Goal: Task Accomplishment & Management: Complete application form

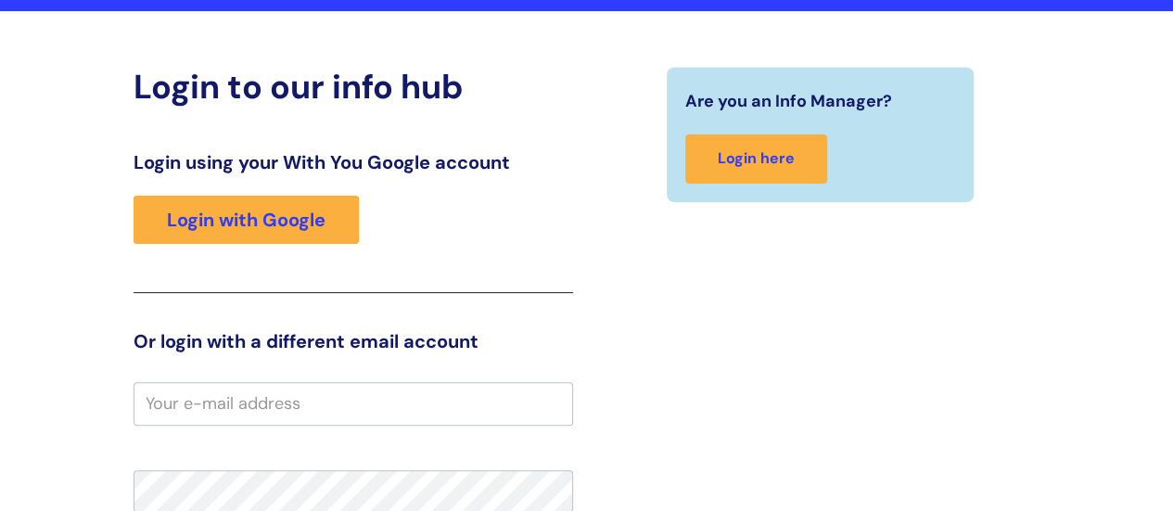
scroll to position [125, 0]
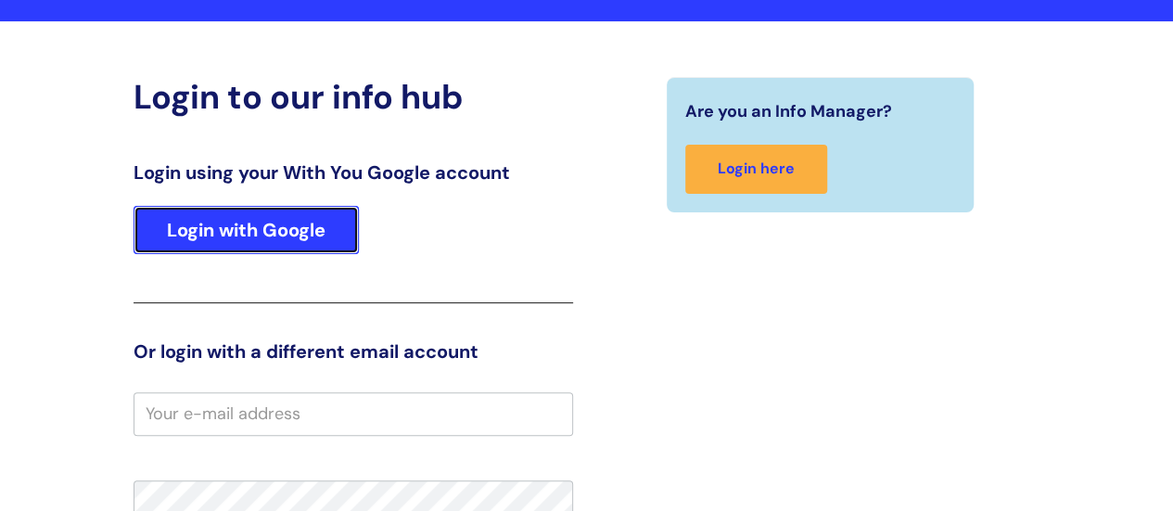
click at [185, 235] on link "Login with Google" at bounding box center [246, 230] width 225 height 48
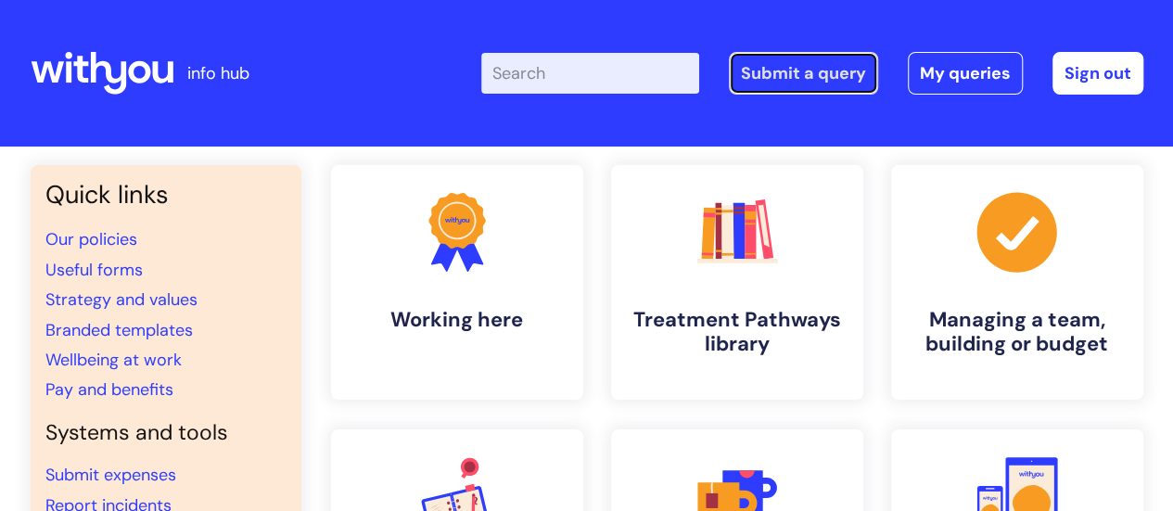
click at [769, 75] on link "Submit a query" at bounding box center [803, 73] width 149 height 43
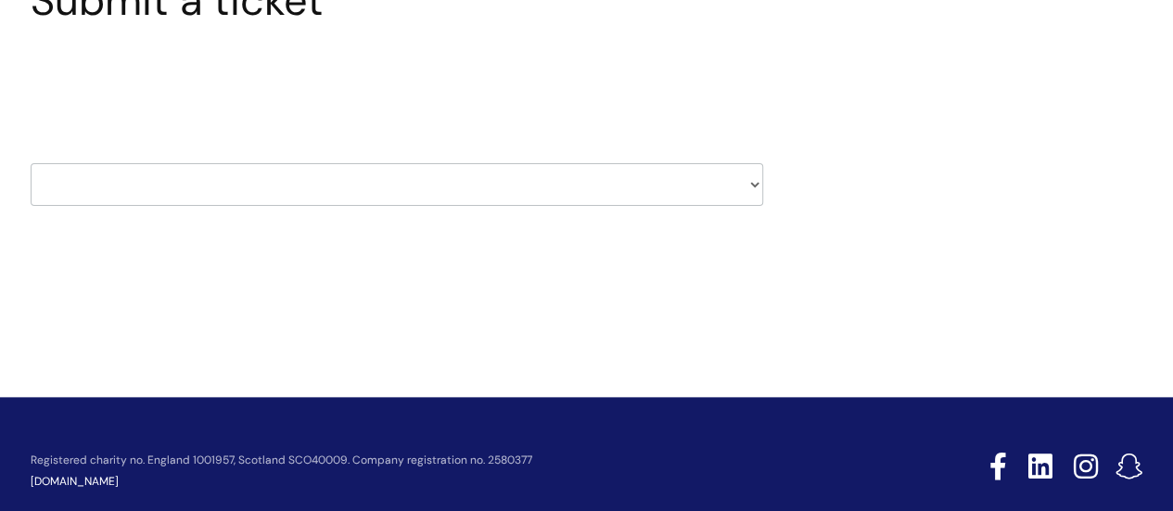
scroll to position [190, 0]
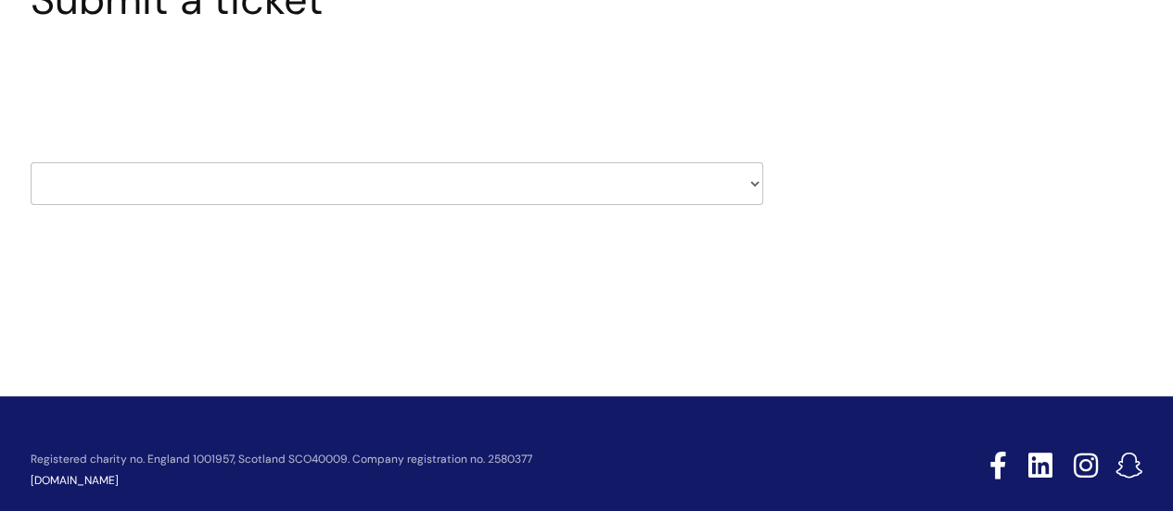
click at [756, 179] on select "HR / People IT and Support Clinical Drug Alerts Finance Accounts Data Support T…" at bounding box center [397, 183] width 733 height 43
select select "it_and_support"
click at [31, 162] on select "HR / People IT and Support Clinical Drug Alerts Finance Accounts Data Support T…" at bounding box center [397, 183] width 733 height 43
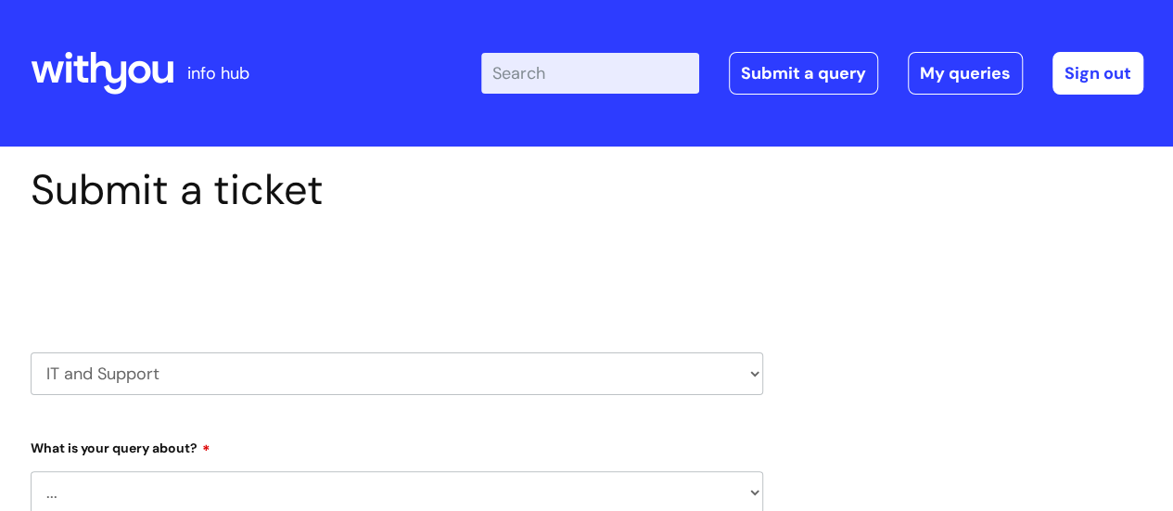
select select "80004157224"
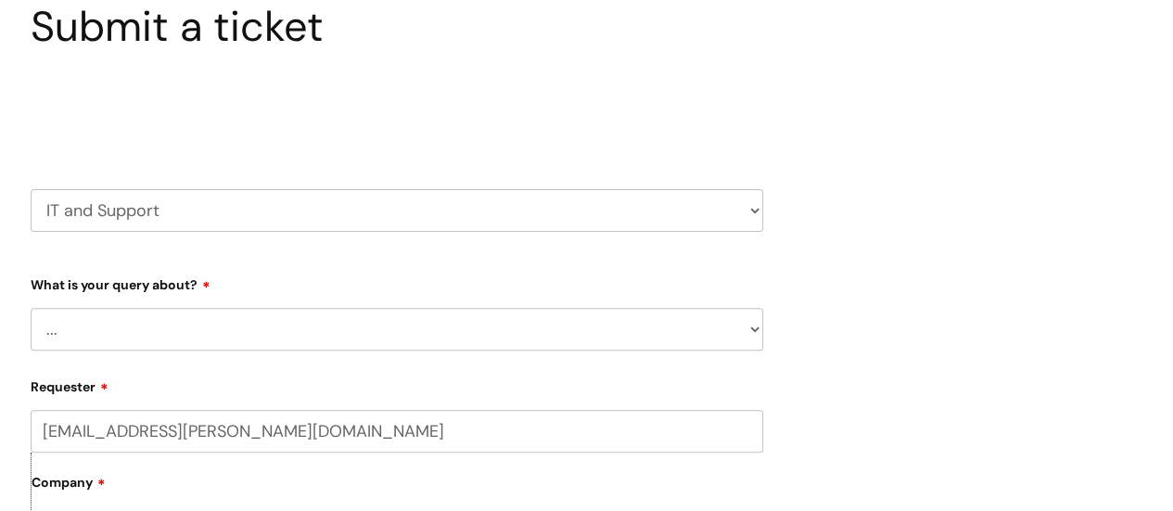
scroll to position [164, 0]
click at [746, 327] on select "... Mobile Phone Reset & MFA Accounts, Starters and Leavers IT Hardware issue I…" at bounding box center [397, 328] width 733 height 43
select select "Something Else"
click at [31, 307] on select "... Mobile Phone Reset & MFA Accounts, Starters and Leavers IT Hardware issue I…" at bounding box center [397, 328] width 733 height 43
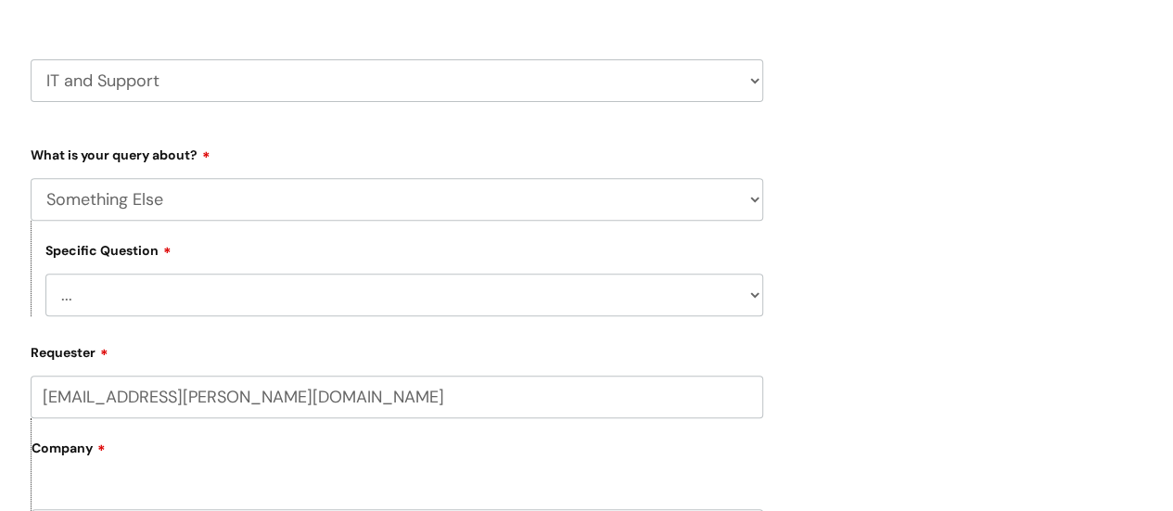
scroll to position [294, 0]
click at [751, 293] on select "... My problem is not listed" at bounding box center [404, 294] width 718 height 43
select select "My problem is not listed"
click at [45, 273] on select "... My problem is not listed" at bounding box center [404, 294] width 718 height 43
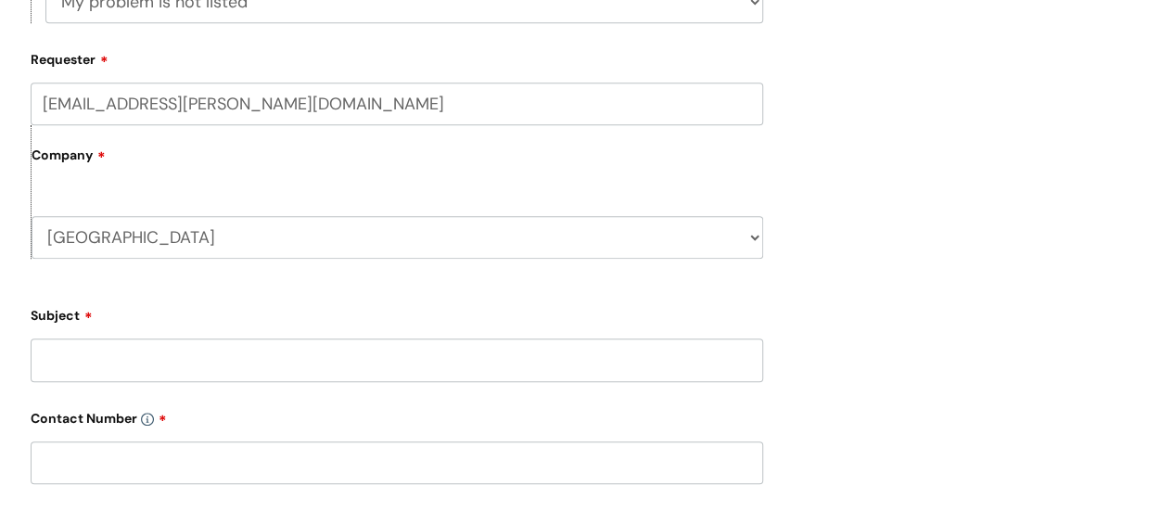
scroll to position [653, 0]
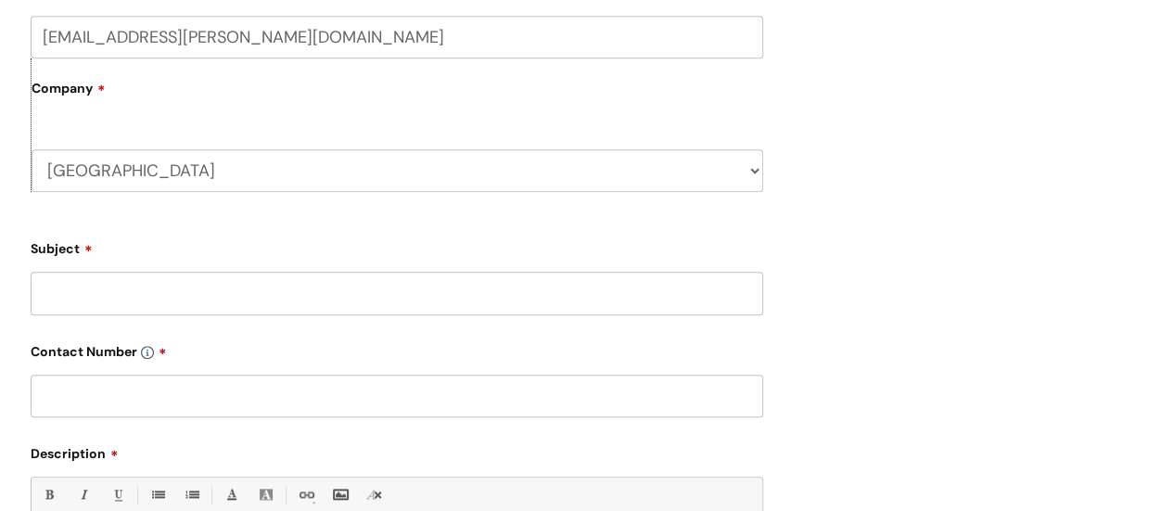
click at [648, 287] on input "Subject" at bounding box center [397, 293] width 733 height 43
type input "Nebula Deletion"
click at [566, 410] on input "text" at bounding box center [397, 396] width 733 height 43
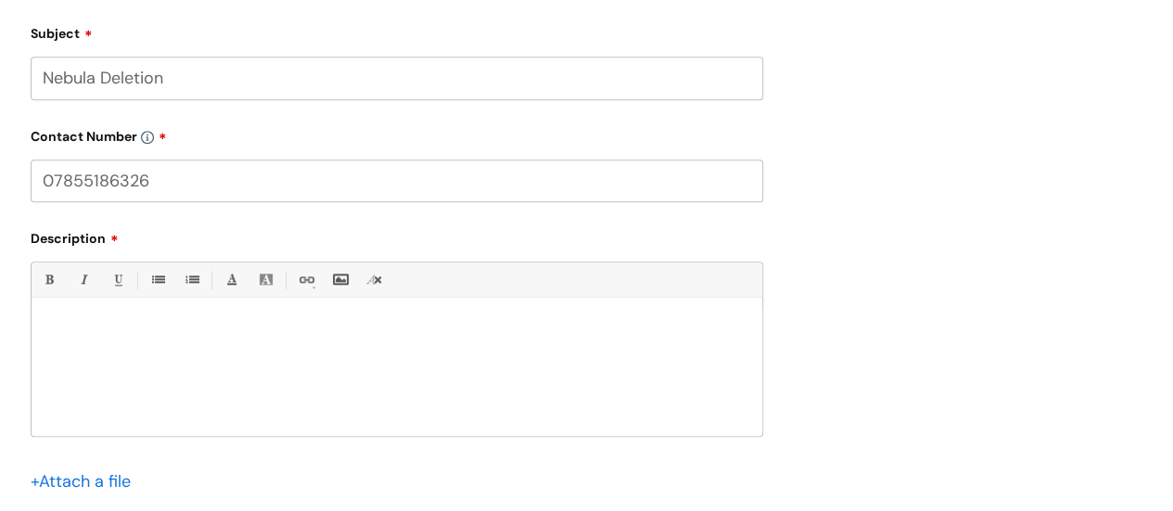
scroll to position [869, 0]
type input "07855186326"
click at [603, 401] on div at bounding box center [397, 371] width 731 height 128
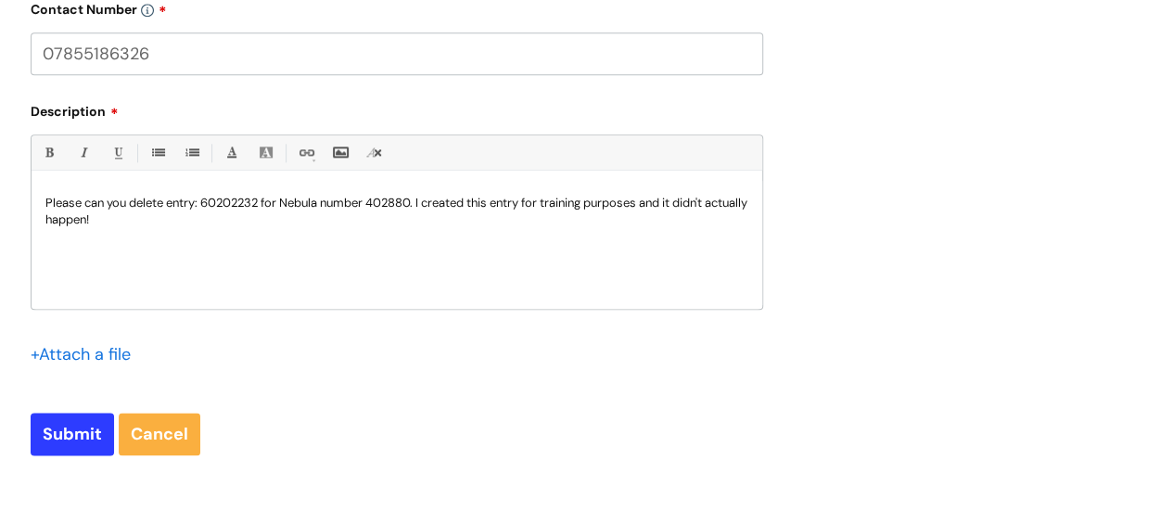
scroll to position [996, 0]
click at [48, 441] on input "Submit" at bounding box center [72, 433] width 83 height 43
type input "Please Wait..."
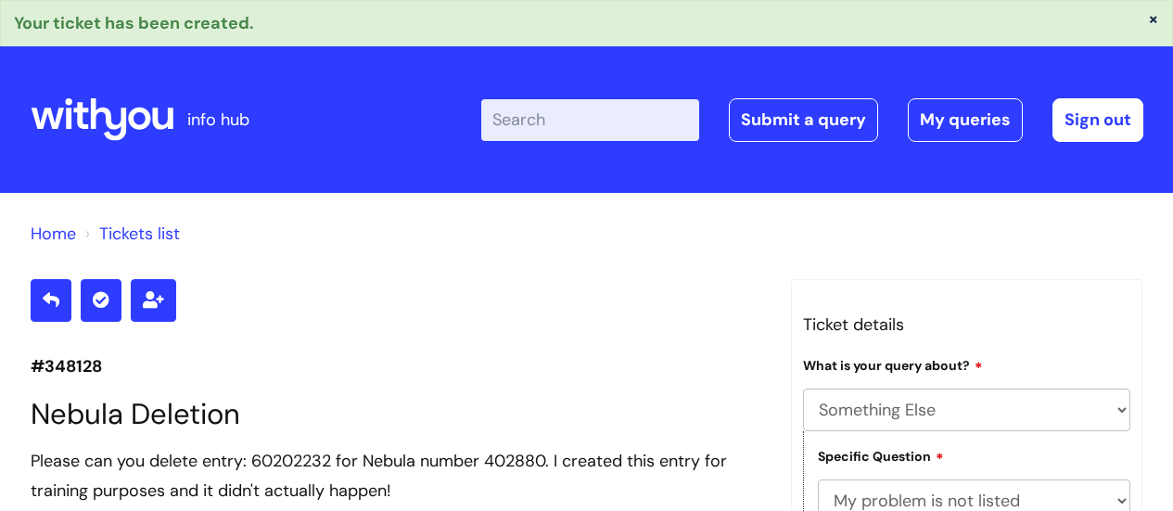
select select "Something Else"
select select "My problem is not listed"
